Goal: Find specific page/section: Find specific page/section

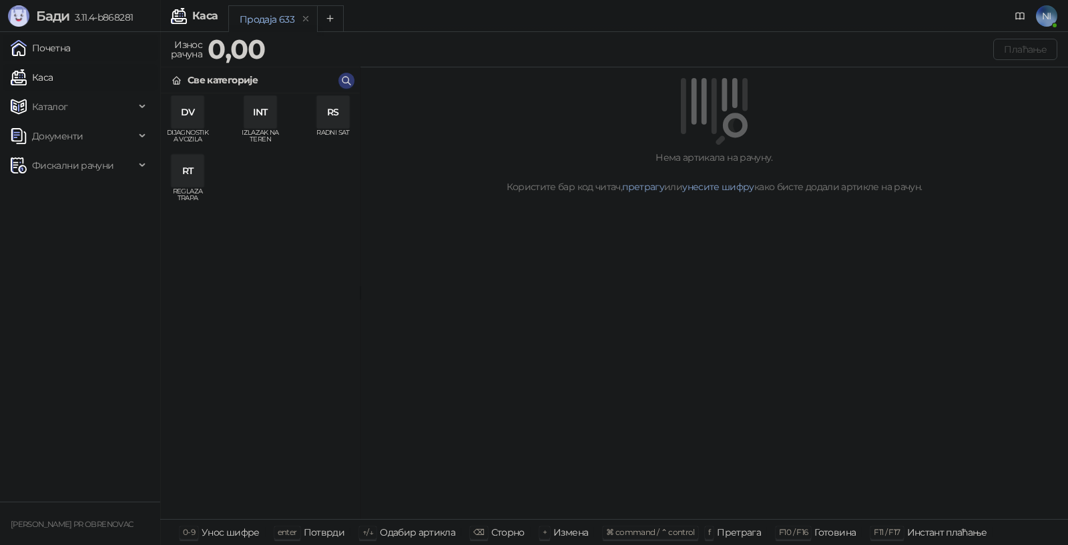
click at [71, 50] on link "Почетна" at bounding box center [41, 48] width 60 height 27
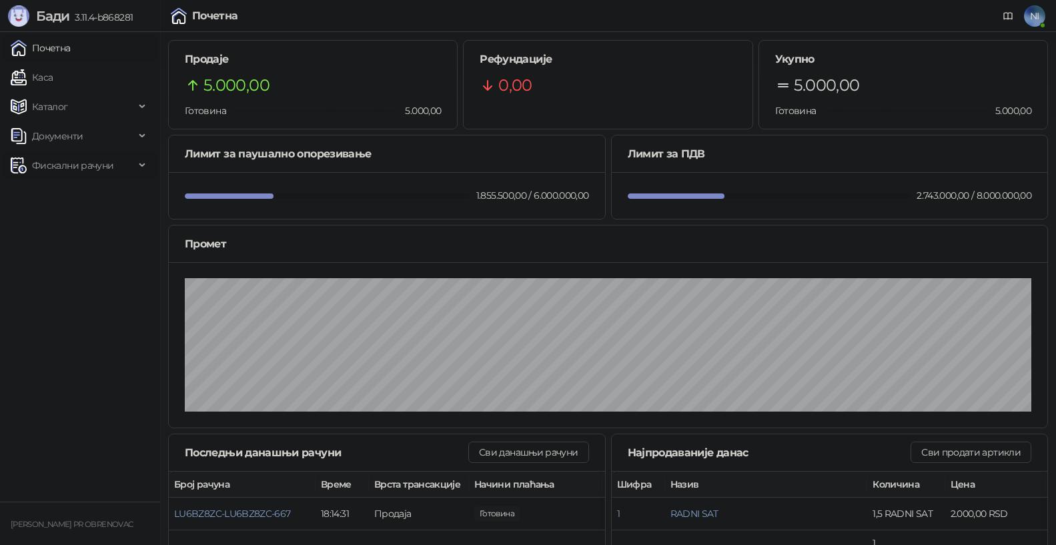
click at [132, 163] on span "Фискални рачуни" at bounding box center [73, 165] width 124 height 27
click at [105, 202] on link "Издати рачуни" at bounding box center [60, 194] width 89 height 27
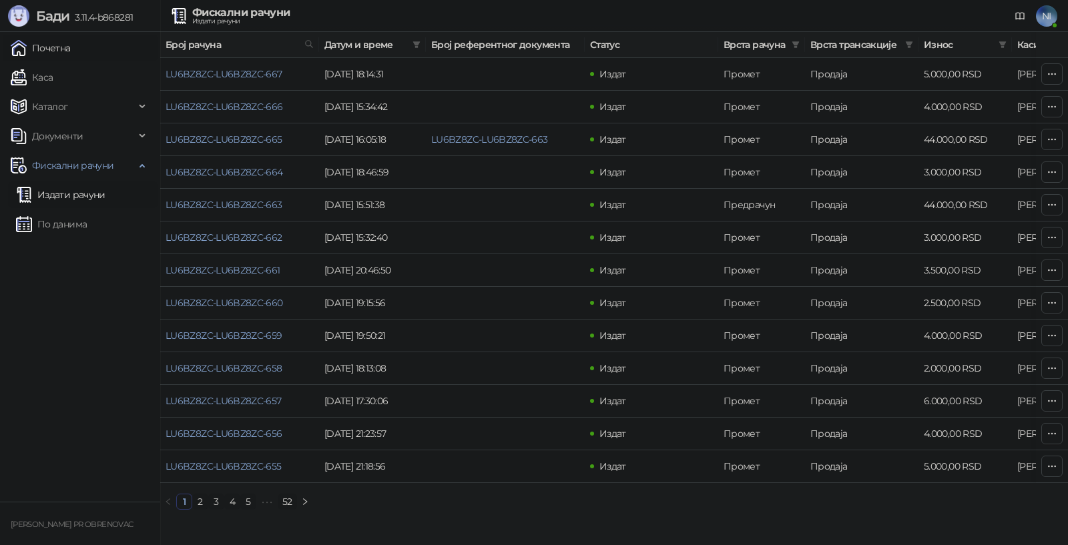
click at [65, 39] on link "Почетна" at bounding box center [41, 48] width 60 height 27
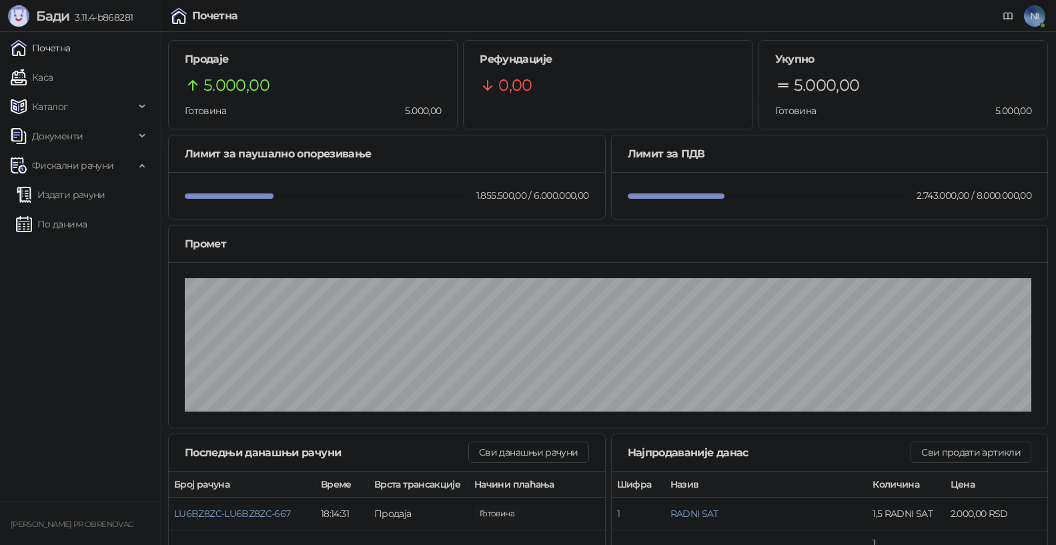
click at [145, 165] on div "Фискални рачуни" at bounding box center [80, 165] width 155 height 27
click at [131, 172] on span "Фискални рачуни" at bounding box center [73, 165] width 124 height 27
click at [105, 192] on link "Издати рачуни" at bounding box center [60, 194] width 89 height 27
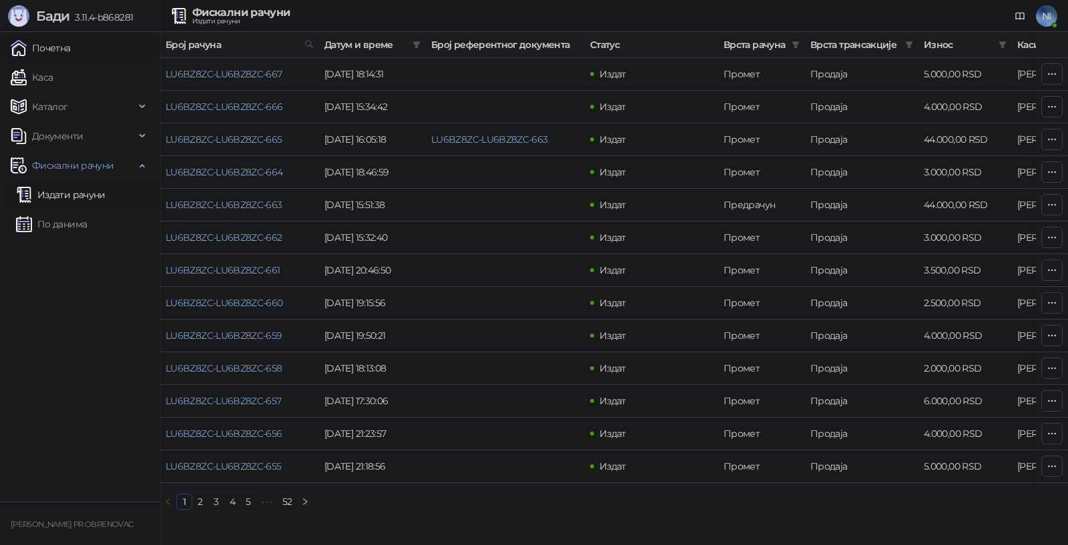
click at [71, 51] on link "Почетна" at bounding box center [41, 48] width 60 height 27
